Goal: Transaction & Acquisition: Obtain resource

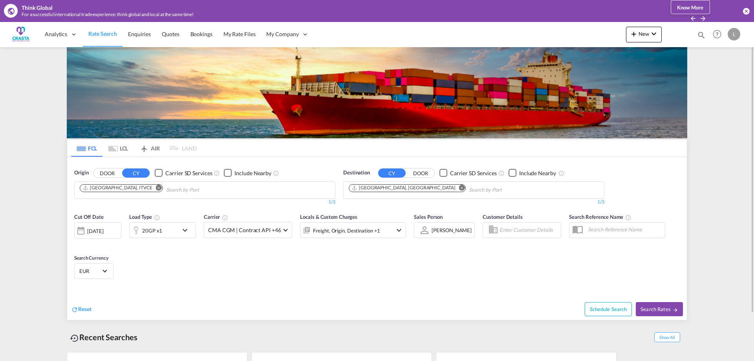
click at [156, 188] on md-icon "Remove" at bounding box center [159, 188] width 6 height 6
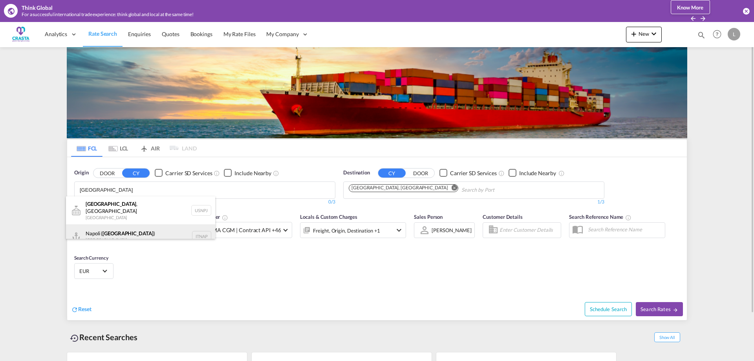
type input "[GEOGRAPHIC_DATA]"
click at [101, 230] on div "[GEOGRAPHIC_DATA] ( [GEOGRAPHIC_DATA] ) [GEOGRAPHIC_DATA] ITNAP" at bounding box center [140, 236] width 149 height 24
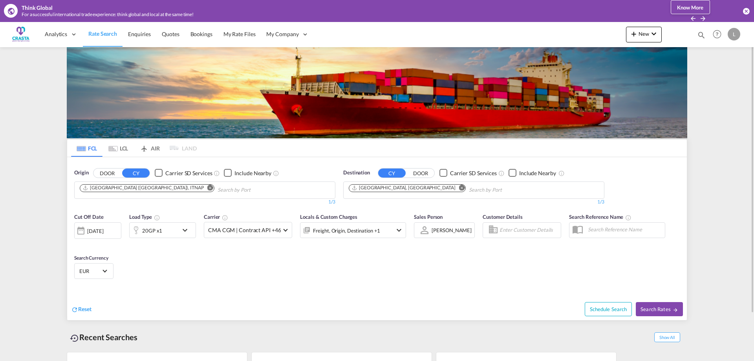
click at [459, 187] on md-icon "Remove" at bounding box center [462, 188] width 6 height 6
type input "h"
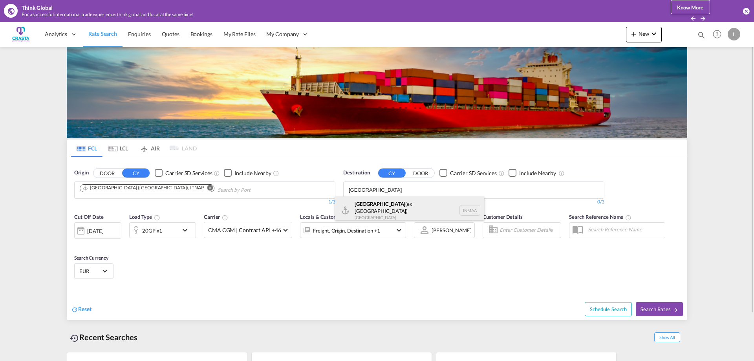
type input "[GEOGRAPHIC_DATA]"
click at [369, 208] on div "[GEOGRAPHIC_DATA] (ex [GEOGRAPHIC_DATA]) [GEOGRAPHIC_DATA] [GEOGRAPHIC_DATA]" at bounding box center [409, 210] width 149 height 28
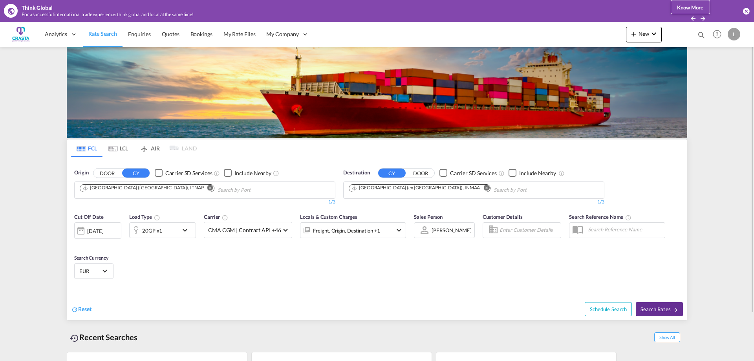
click at [657, 310] on span "Search Rates" at bounding box center [659, 309] width 38 height 6
type input "ITNAP to INMAA / [DATE]"
